Goal: Navigation & Orientation: Understand site structure

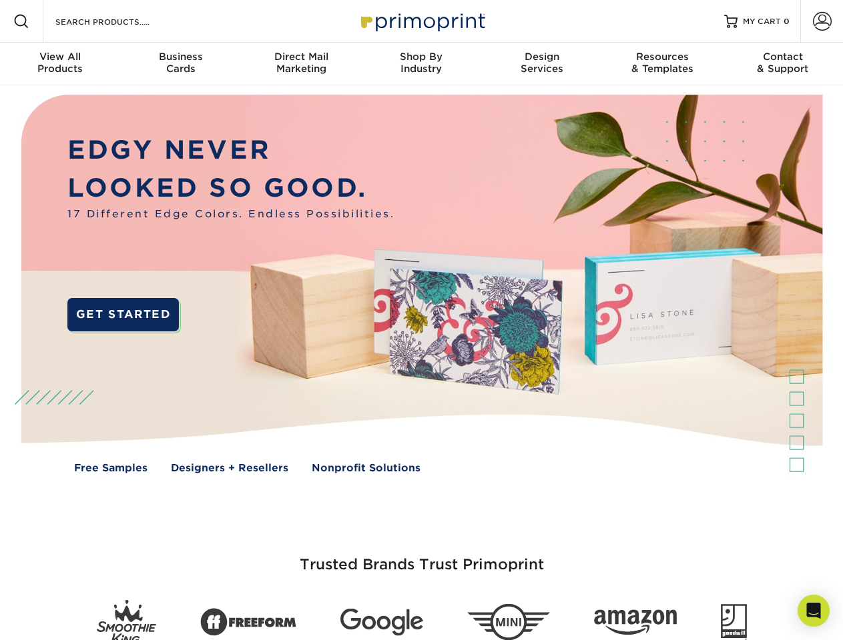
click at [421, 320] on img at bounding box center [421, 293] width 834 height 417
click at [21, 21] on span at bounding box center [21, 21] width 16 height 16
click at [821, 21] on span at bounding box center [822, 21] width 19 height 19
click at [60, 64] on div "View All Products" at bounding box center [60, 63] width 120 height 24
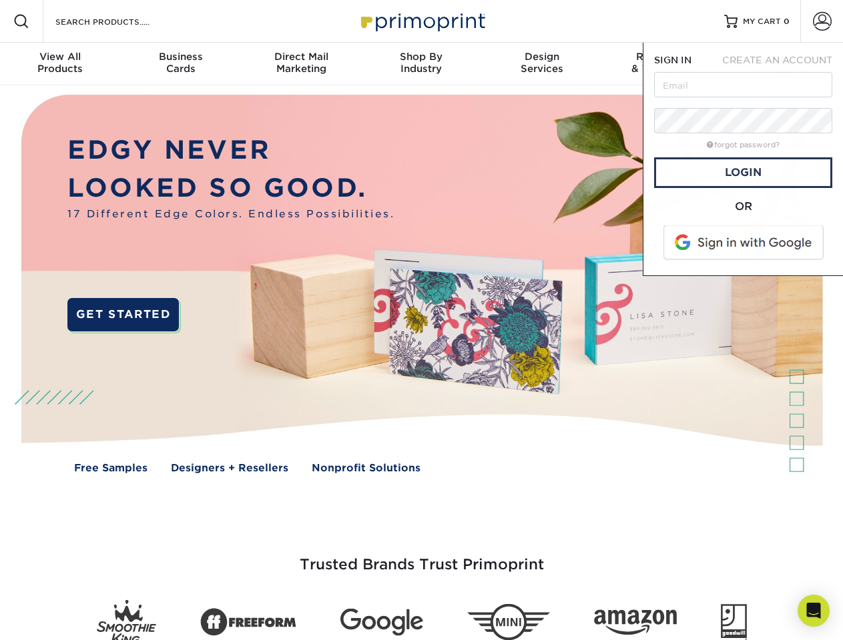
click at [180, 64] on div "Business Cards" at bounding box center [180, 63] width 120 height 24
click at [301, 64] on div "Direct Mail Marketing" at bounding box center [301, 63] width 120 height 24
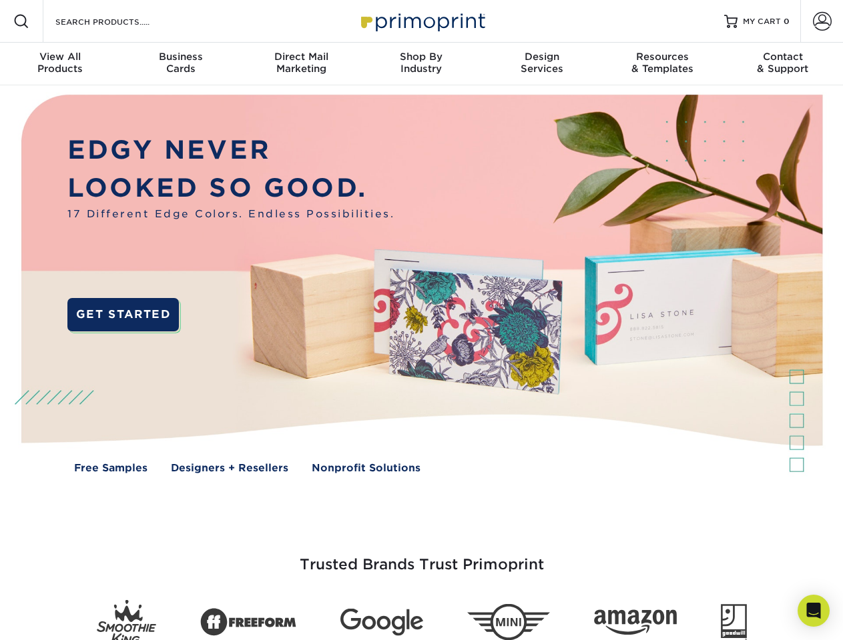
click at [421, 64] on div "Shop By Industry" at bounding box center [421, 63] width 120 height 24
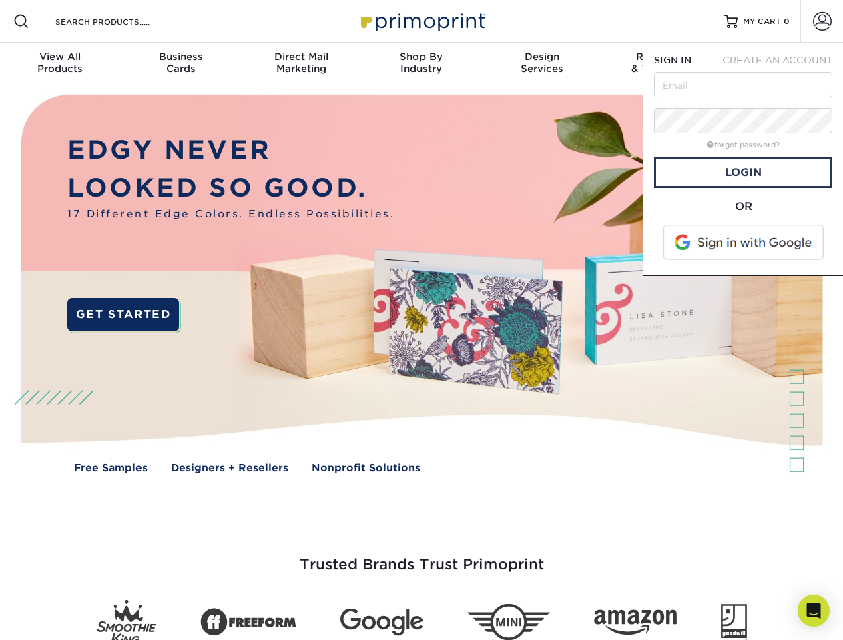
click at [542, 64] on div "Design Services" at bounding box center [542, 63] width 120 height 24
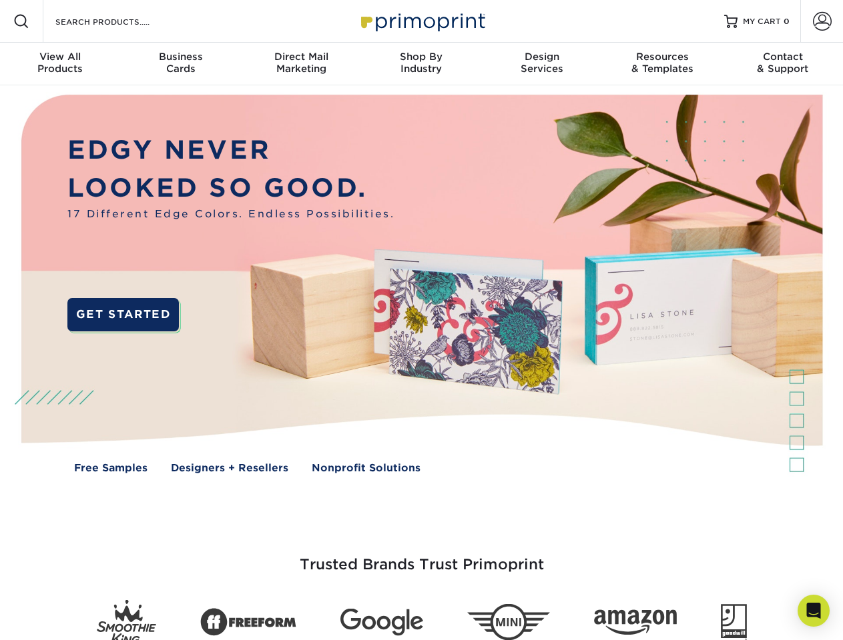
click at [662, 64] on span "SIGN IN" at bounding box center [672, 60] width 37 height 11
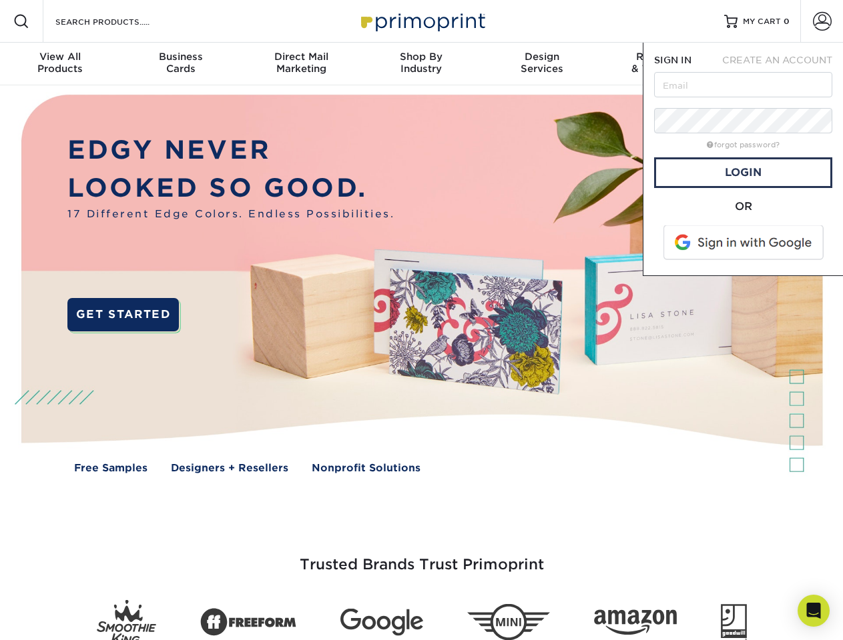
click at [783, 64] on div "Contact & Support" at bounding box center [782, 63] width 120 height 24
